Goal: Task Accomplishment & Management: Use online tool/utility

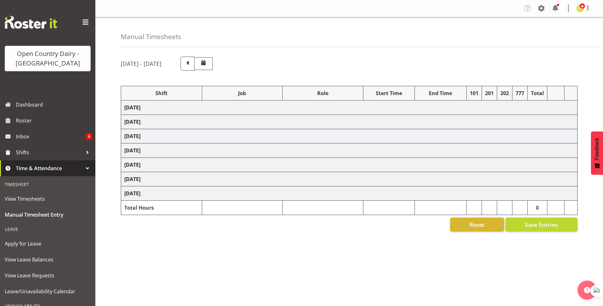
select select "54901"
select select "81284"
select select "1161"
select select "54901"
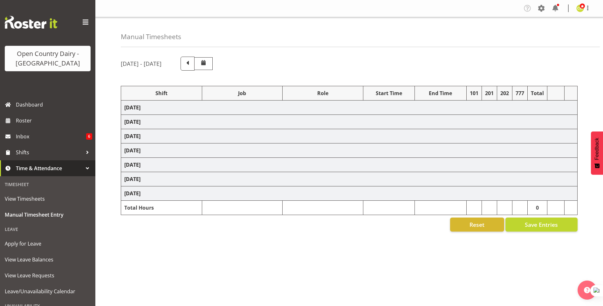
select select "54901"
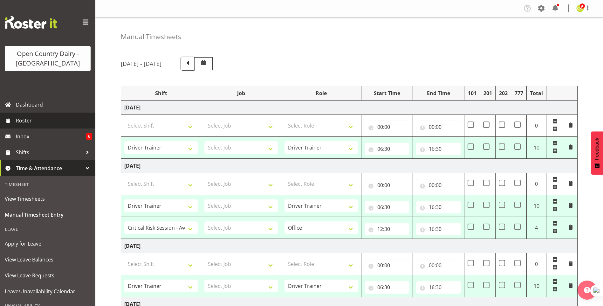
click at [27, 120] on span "Roster" at bounding box center [54, 121] width 76 height 10
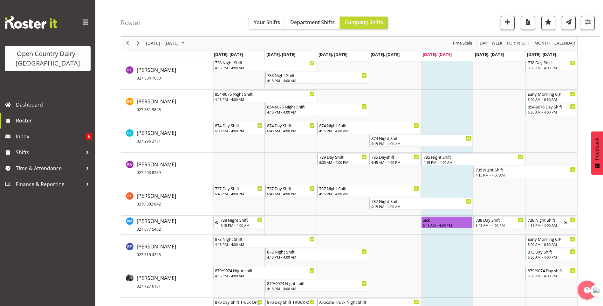
scroll to position [3085, 0]
